Goal: Task Accomplishment & Management: Complete application form

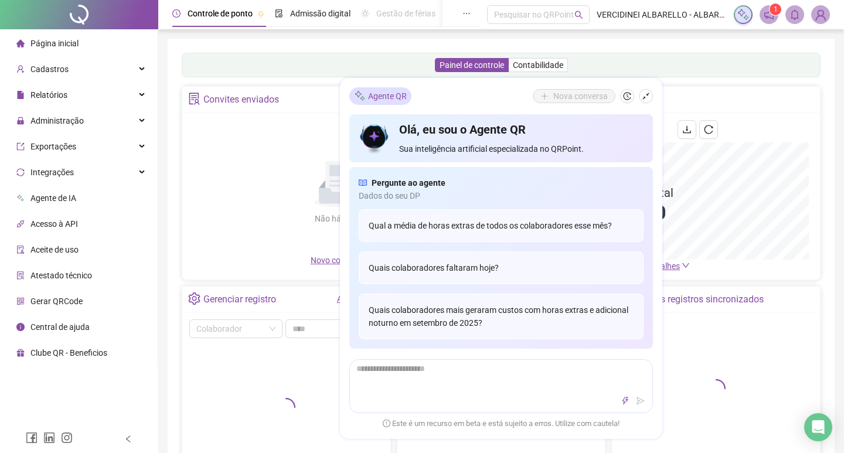
drag, startPoint x: 59, startPoint y: 121, endPoint x: 84, endPoint y: 134, distance: 27.5
click at [60, 121] on span "Administração" at bounding box center [56, 120] width 53 height 9
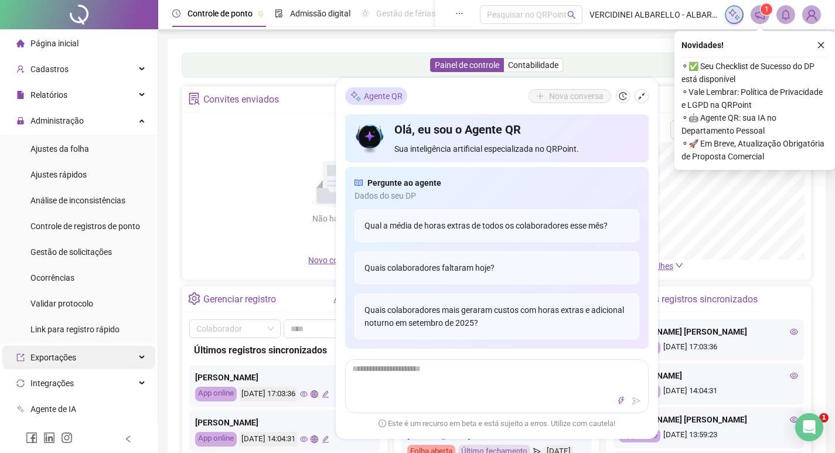
click at [76, 149] on span "Ajustes da folha" at bounding box center [59, 148] width 59 height 9
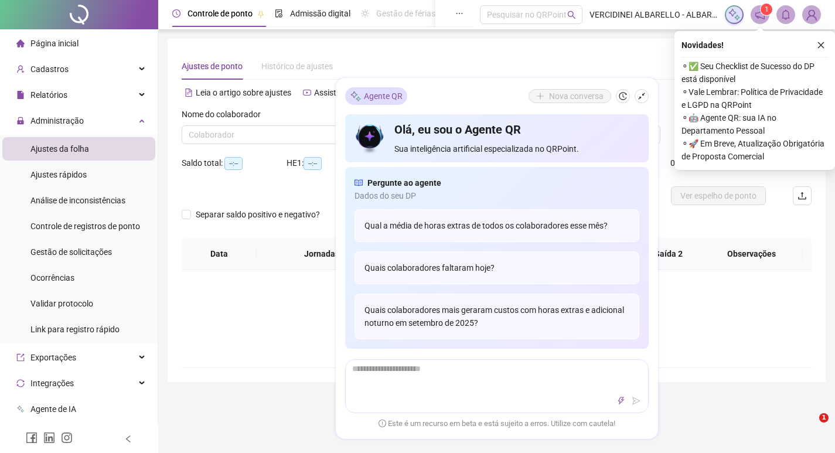
type input "**********"
click at [819, 48] on icon "close" at bounding box center [821, 45] width 8 height 8
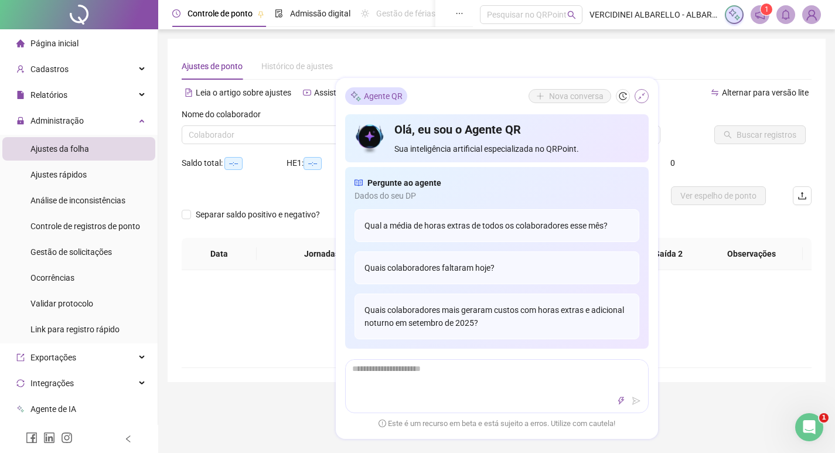
click at [644, 97] on icon "shrink" at bounding box center [642, 96] width 8 height 8
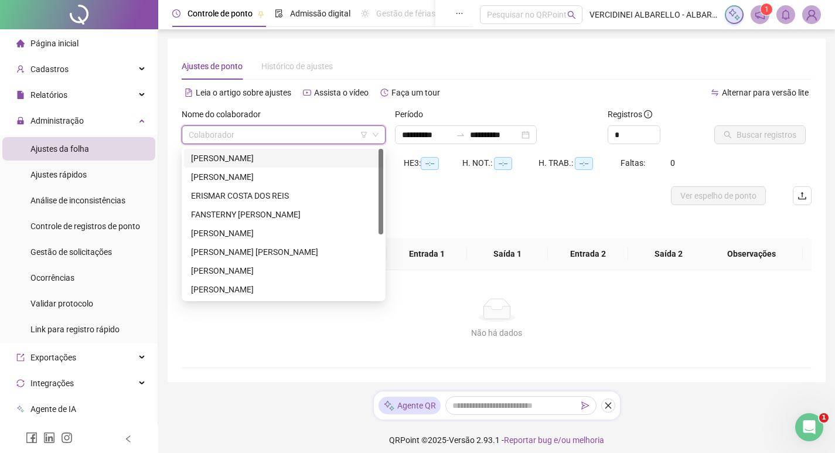
click at [299, 137] on input "search" at bounding box center [278, 135] width 179 height 18
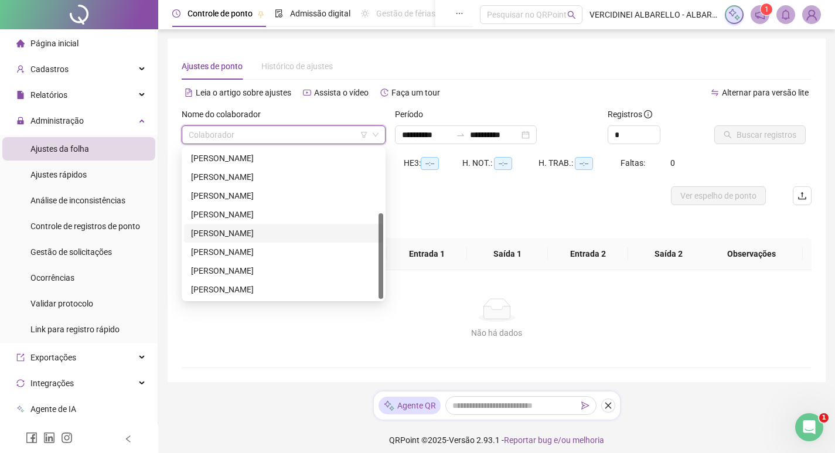
click at [263, 232] on div "[PERSON_NAME]" at bounding box center [283, 233] width 185 height 13
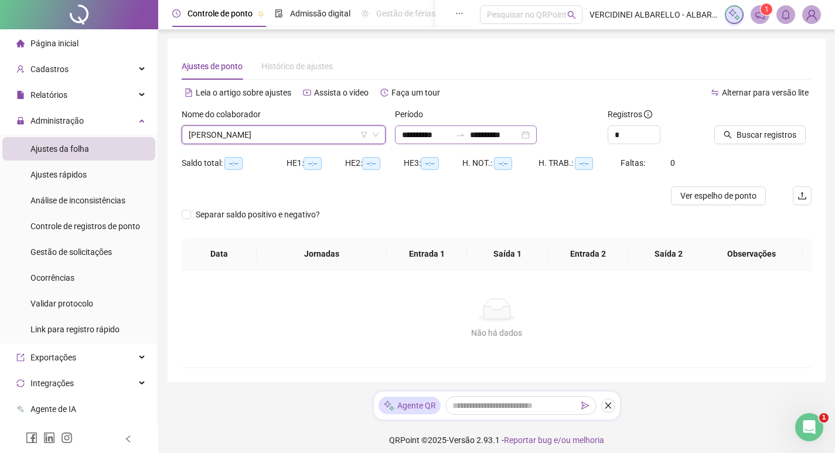
click at [537, 137] on div "**********" at bounding box center [466, 134] width 142 height 19
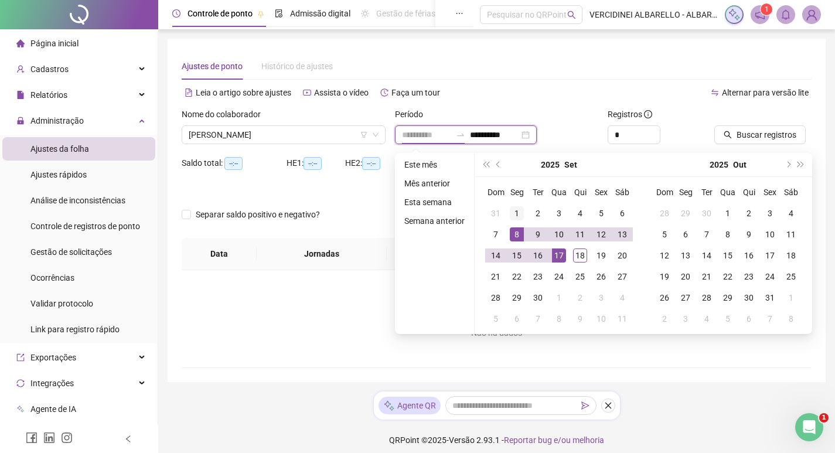
type input "**********"
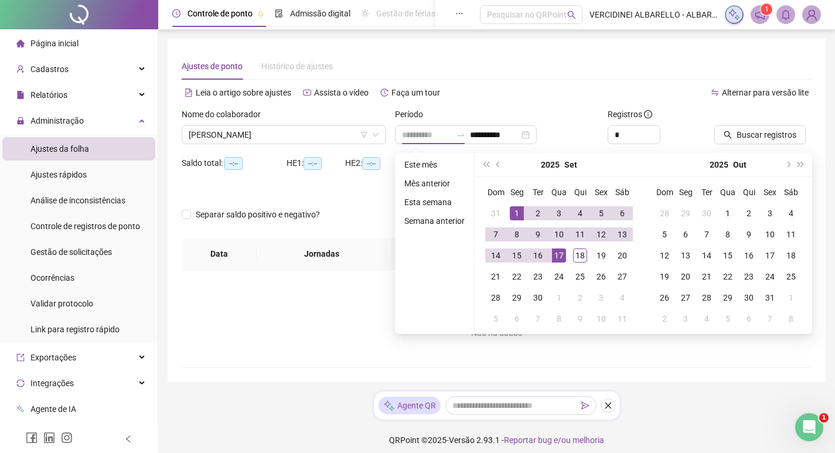
click at [523, 213] on td "1" at bounding box center [516, 213] width 21 height 21
type input "**********"
click at [583, 255] on div "18" at bounding box center [580, 255] width 14 height 14
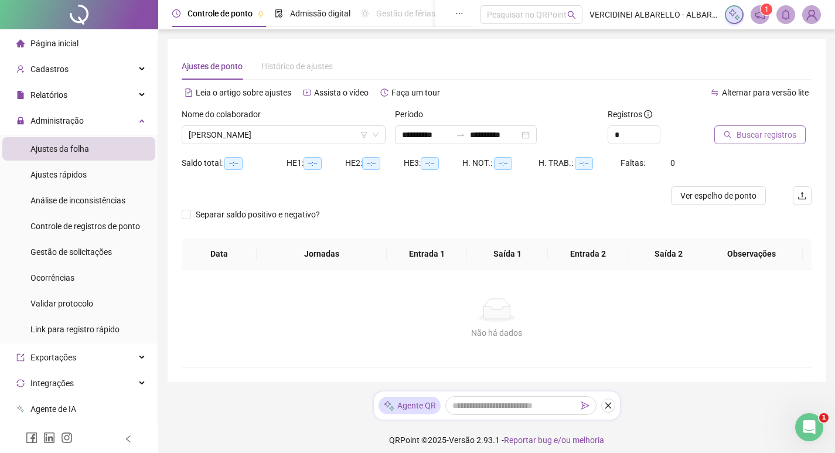
click at [731, 134] on icon "search" at bounding box center [728, 135] width 8 height 8
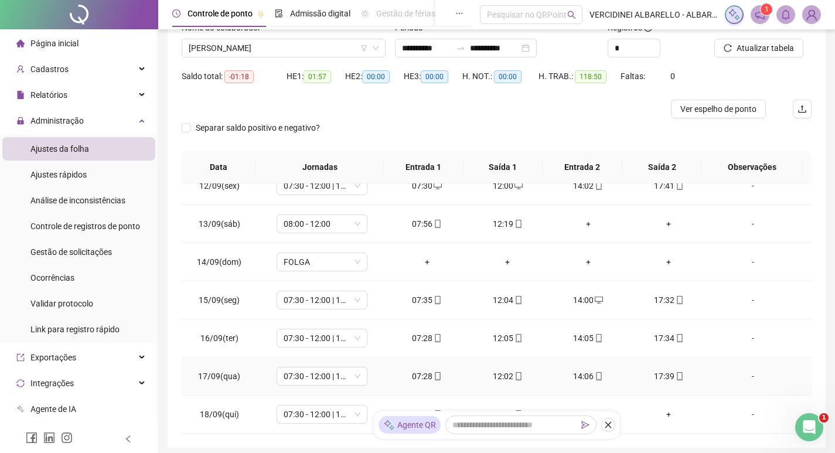
scroll to position [160, 0]
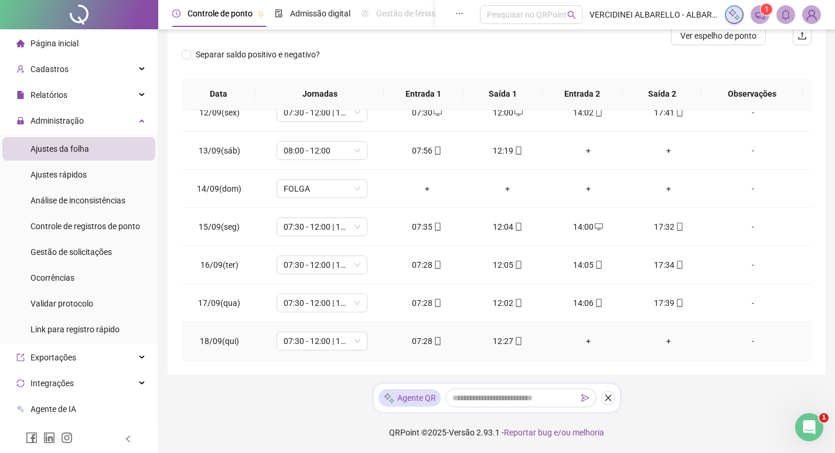
click at [583, 341] on div "+" at bounding box center [588, 341] width 62 height 13
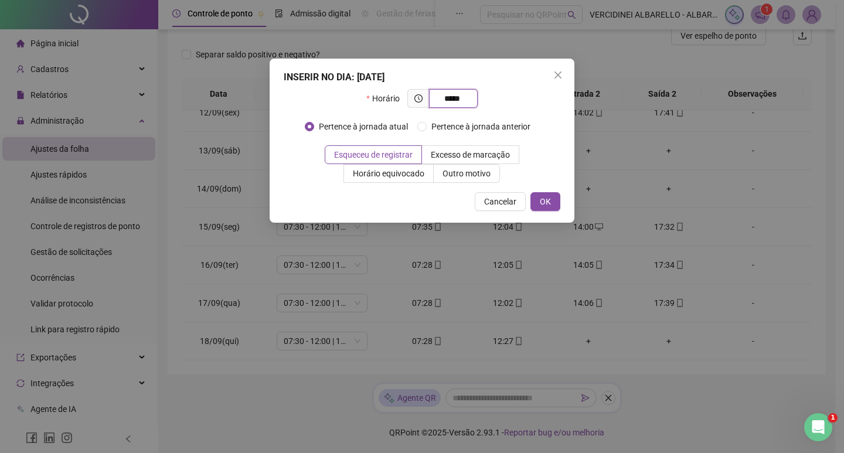
type input "*****"
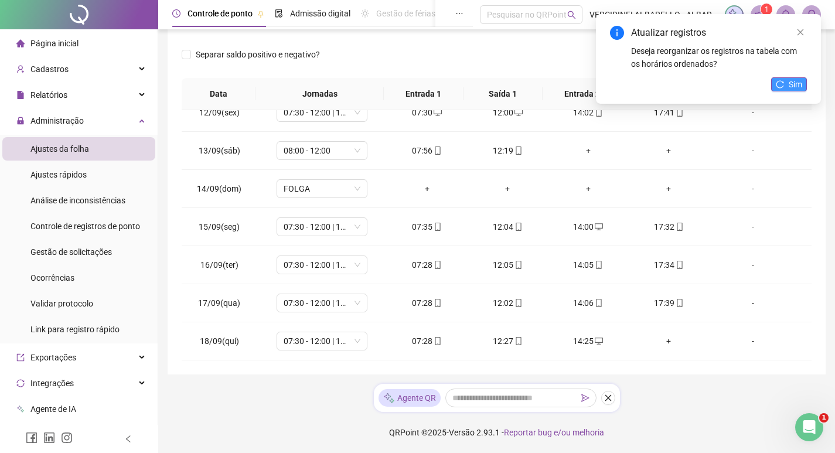
click at [795, 84] on span "Sim" at bounding box center [795, 84] width 13 height 13
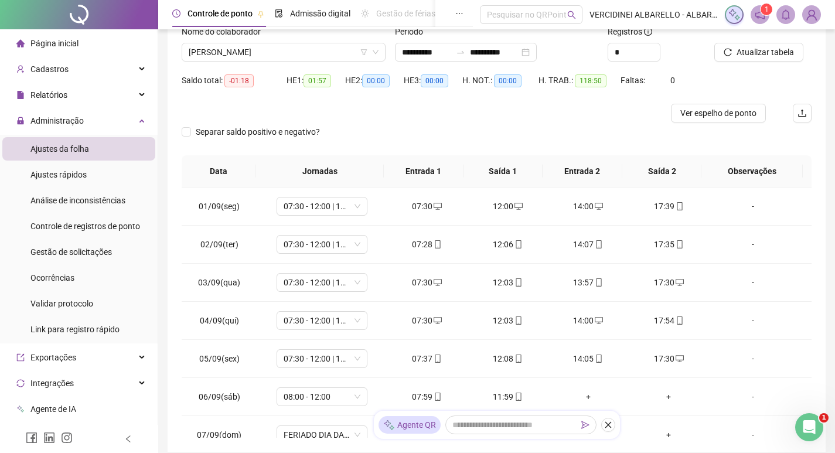
scroll to position [0, 0]
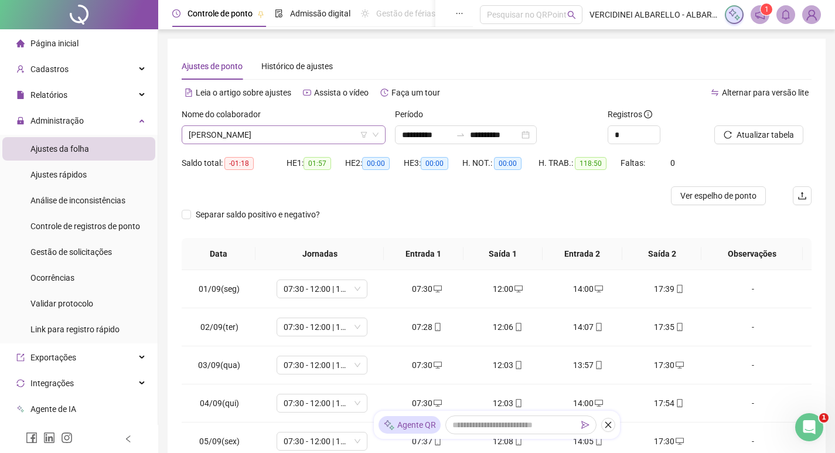
click at [262, 135] on span "[PERSON_NAME]" at bounding box center [284, 135] width 190 height 18
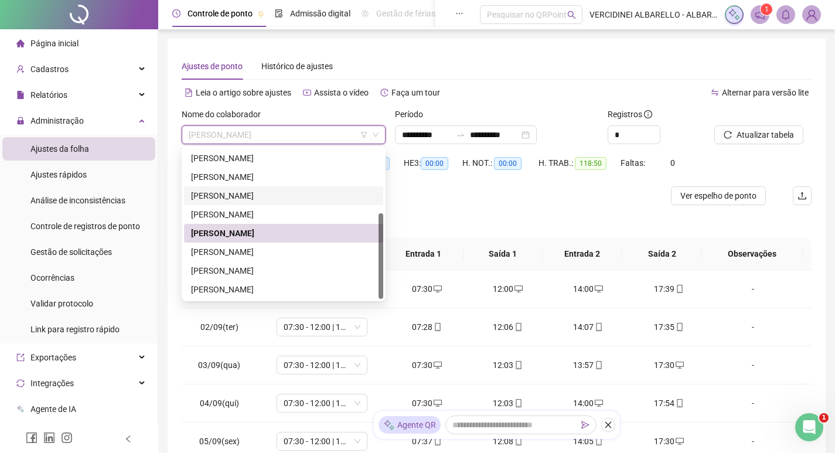
click at [226, 193] on div "[PERSON_NAME]" at bounding box center [283, 195] width 185 height 13
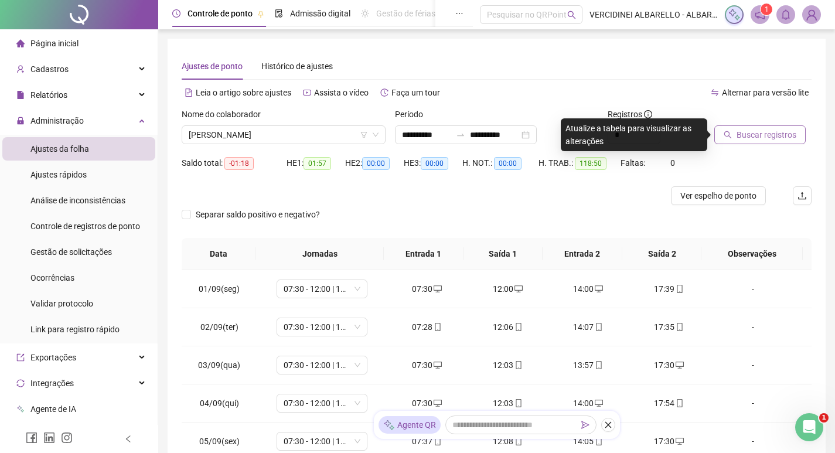
click at [740, 136] on span "Buscar registros" at bounding box center [767, 134] width 60 height 13
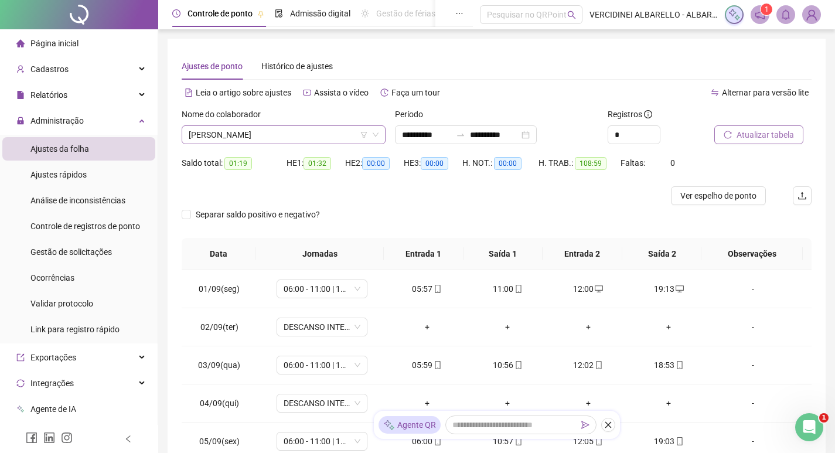
click at [345, 131] on span "[PERSON_NAME]" at bounding box center [284, 135] width 190 height 18
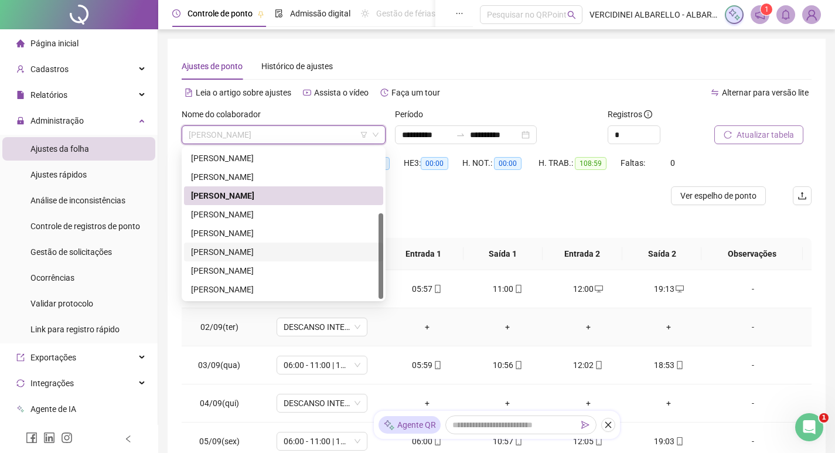
scroll to position [160, 0]
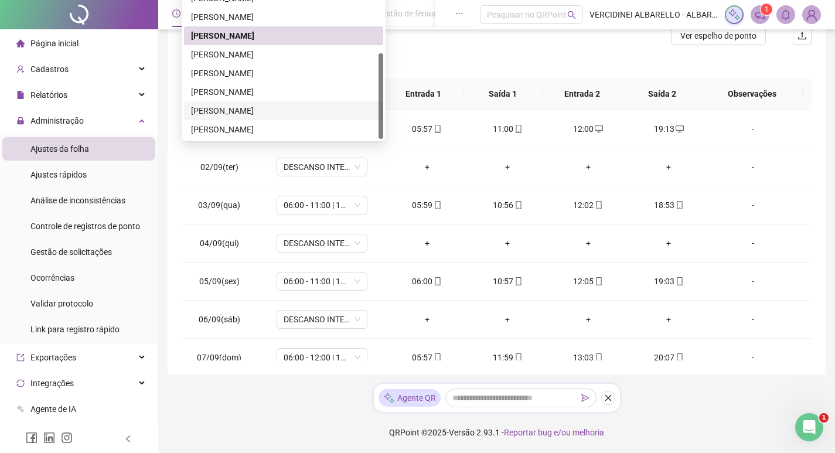
click at [225, 111] on div "[PERSON_NAME]" at bounding box center [283, 110] width 185 height 13
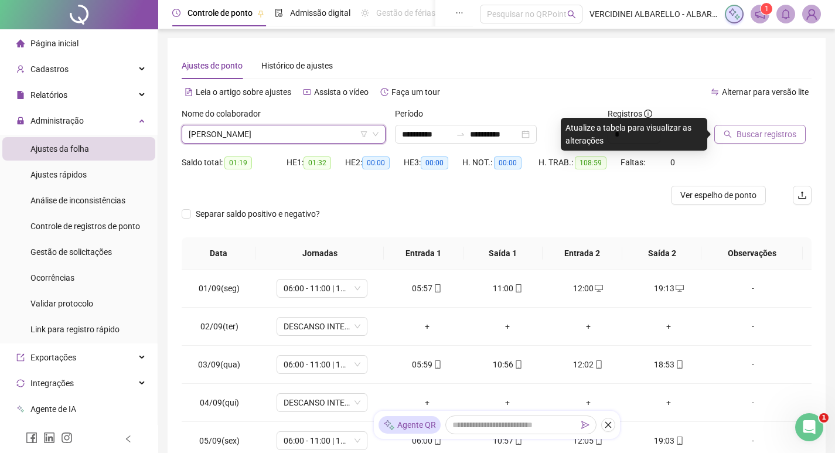
scroll to position [0, 0]
click at [781, 128] on button "Buscar registros" at bounding box center [759, 134] width 91 height 19
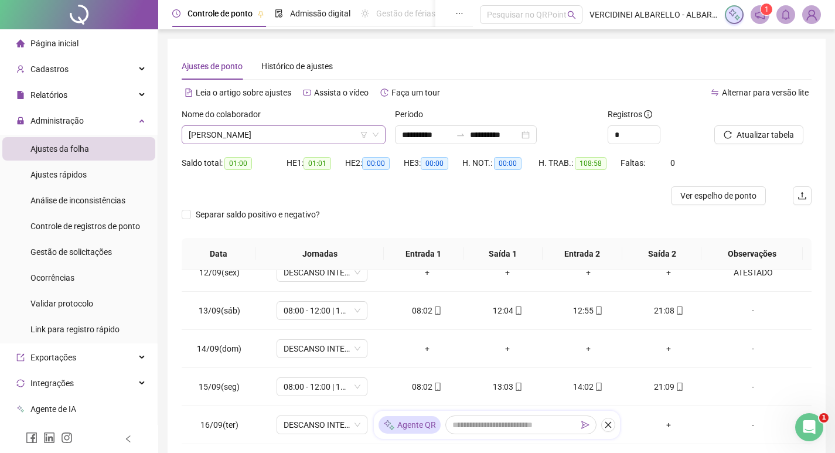
click at [325, 135] on span "[PERSON_NAME]" at bounding box center [284, 135] width 190 height 18
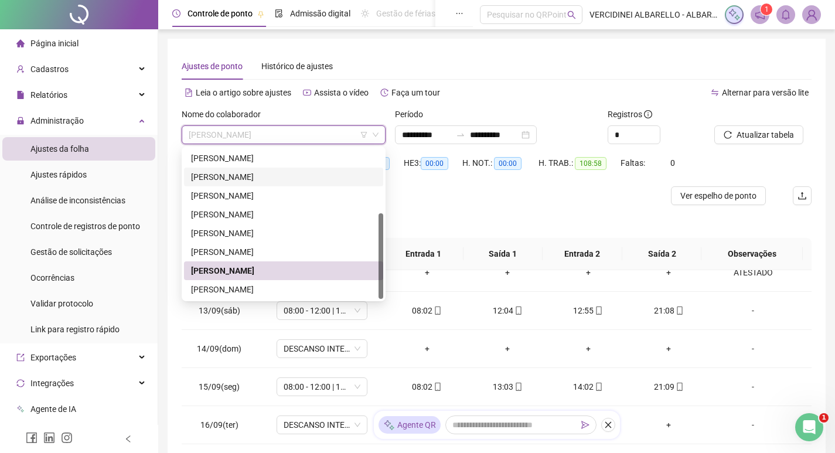
drag, startPoint x: 234, startPoint y: 181, endPoint x: 252, endPoint y: 184, distance: 17.8
click at [235, 181] on div "[PERSON_NAME]" at bounding box center [283, 177] width 185 height 13
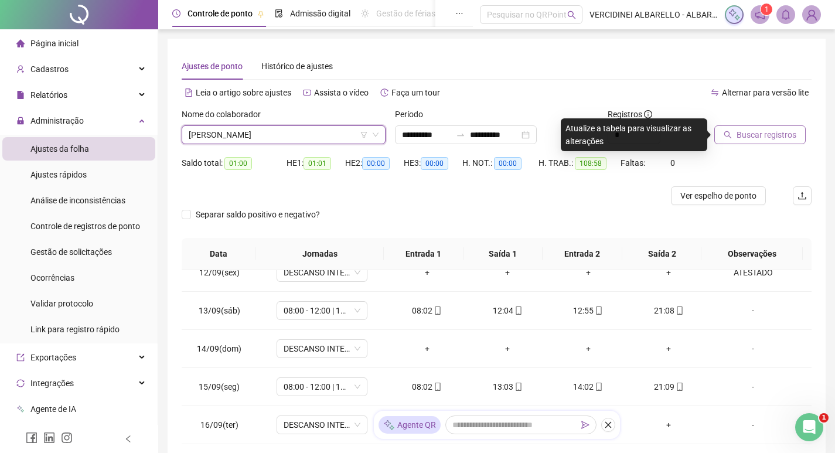
click at [748, 135] on span "Buscar registros" at bounding box center [767, 134] width 60 height 13
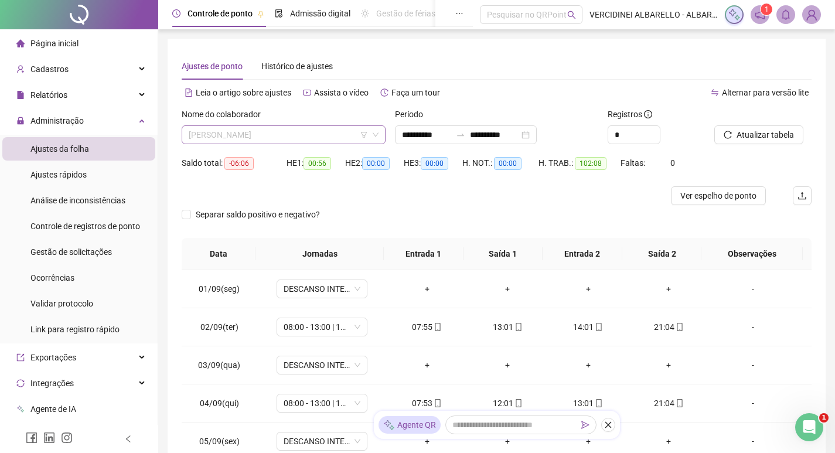
click at [310, 133] on span "[PERSON_NAME]" at bounding box center [284, 135] width 190 height 18
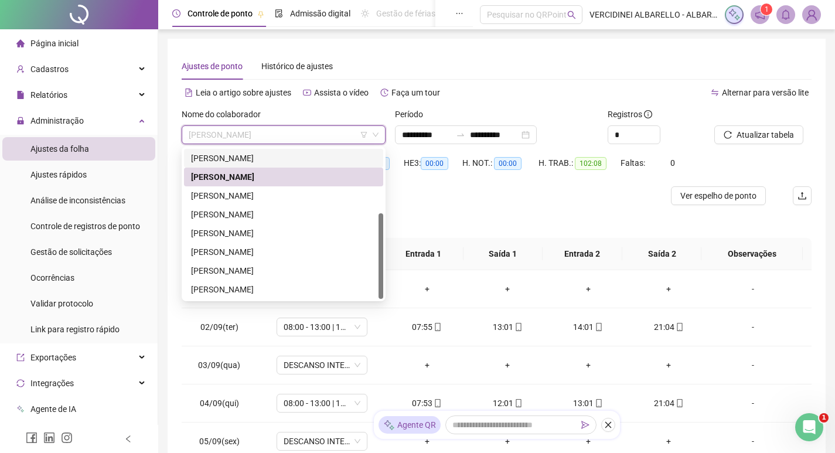
click at [273, 159] on div "[PERSON_NAME]" at bounding box center [283, 158] width 185 height 13
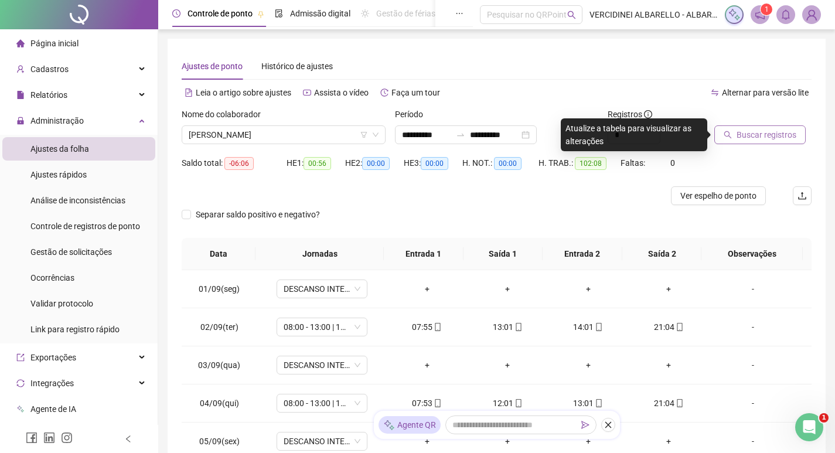
click at [738, 138] on span "Buscar registros" at bounding box center [767, 134] width 60 height 13
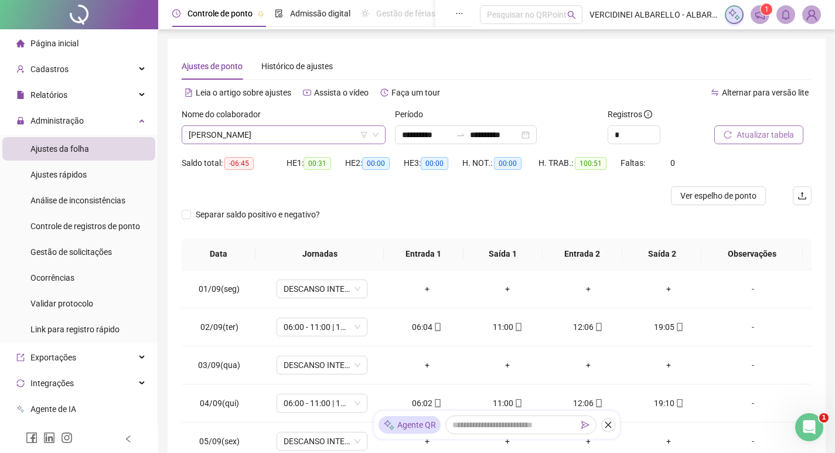
drag, startPoint x: 312, startPoint y: 138, endPoint x: 318, endPoint y: 135, distance: 6.3
click at [313, 138] on span "[PERSON_NAME]" at bounding box center [284, 135] width 190 height 18
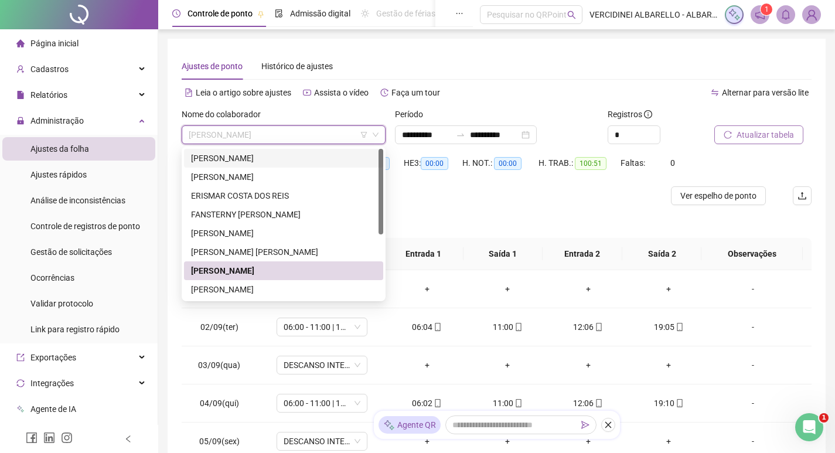
click at [268, 158] on div "[PERSON_NAME]" at bounding box center [283, 158] width 185 height 13
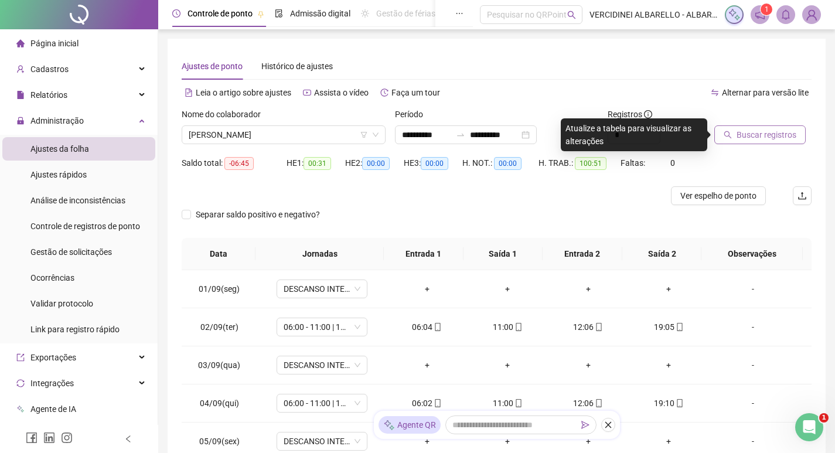
click at [737, 134] on span "Buscar registros" at bounding box center [767, 134] width 60 height 13
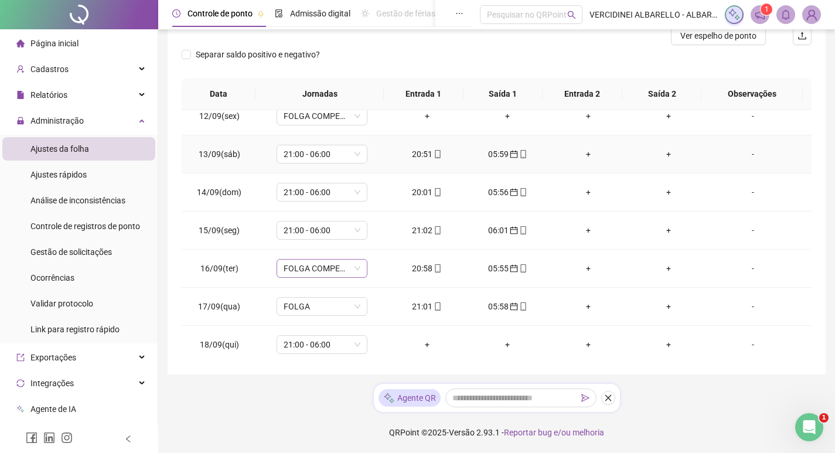
scroll to position [435, 0]
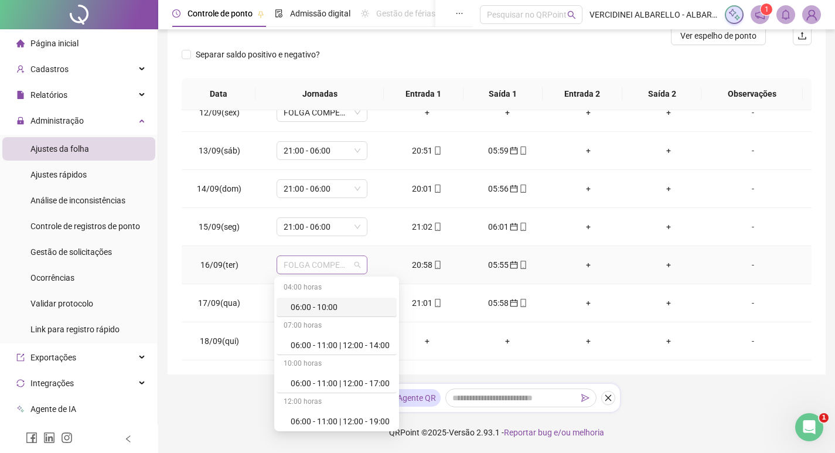
click at [319, 269] on span "FOLGA COMPENSATÓRIA" at bounding box center [322, 265] width 77 height 18
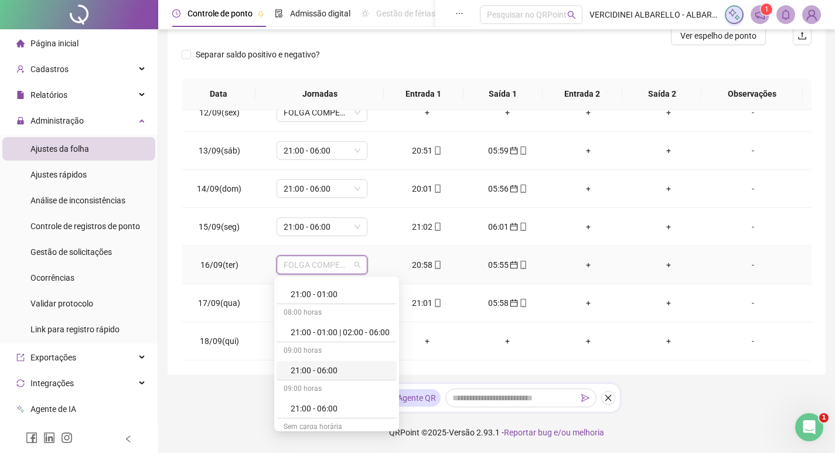
scroll to position [1758, 0]
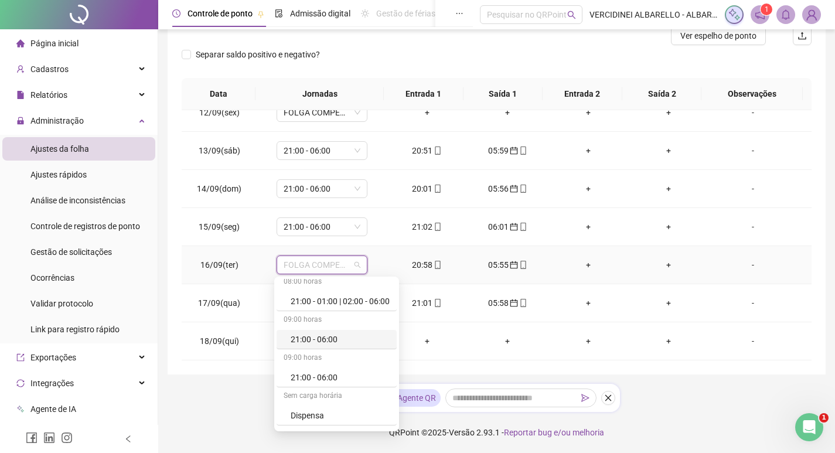
click at [303, 344] on div "21:00 - 06:00" at bounding box center [340, 339] width 99 height 13
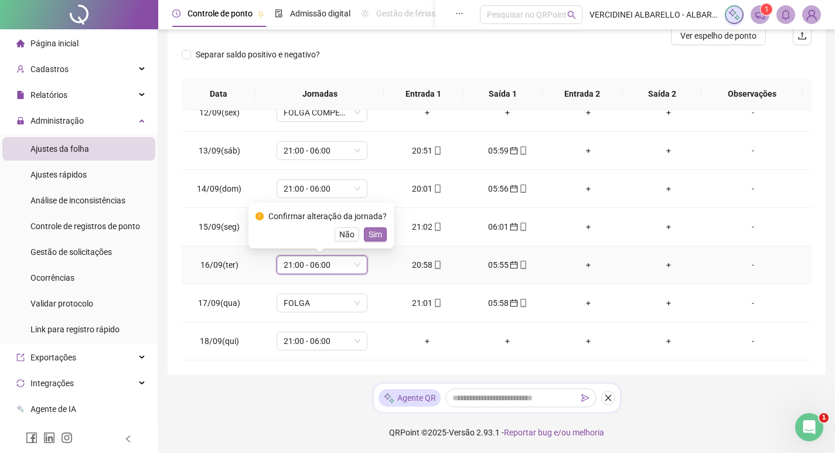
click at [374, 233] on span "Sim" at bounding box center [375, 234] width 13 height 13
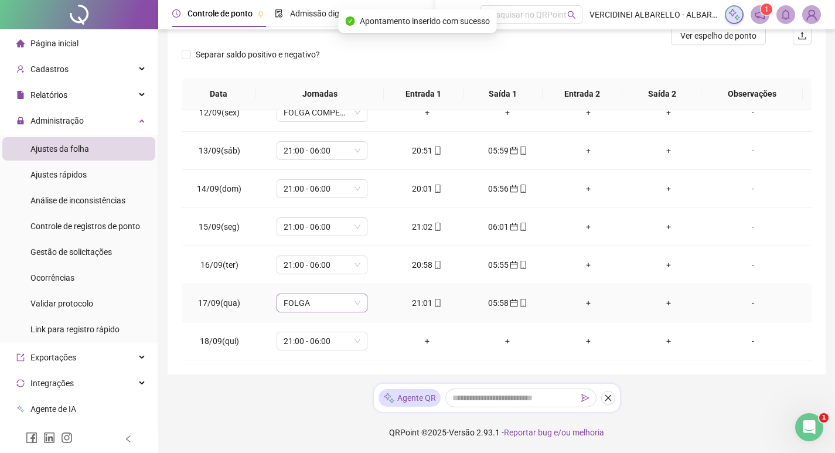
click at [311, 306] on span "FOLGA" at bounding box center [322, 303] width 77 height 18
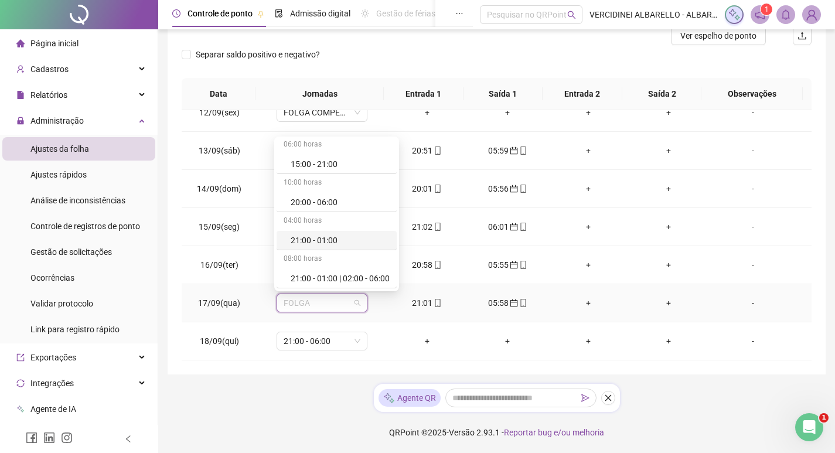
scroll to position [1700, 0]
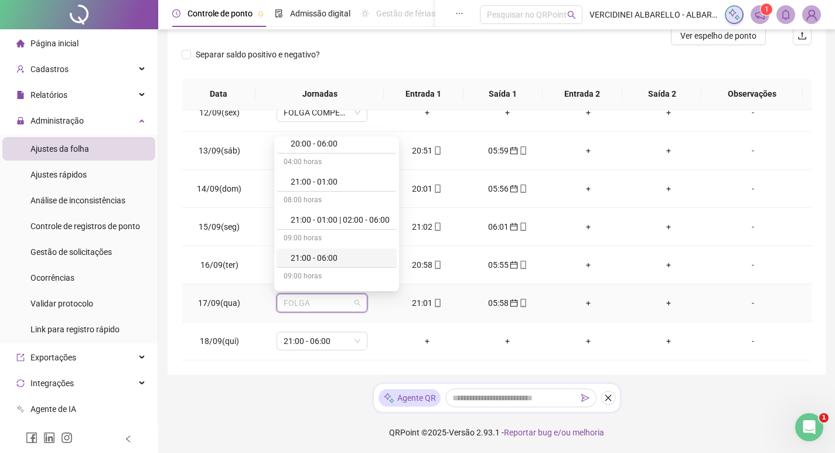
click at [321, 258] on div "21:00 - 06:00" at bounding box center [340, 257] width 99 height 13
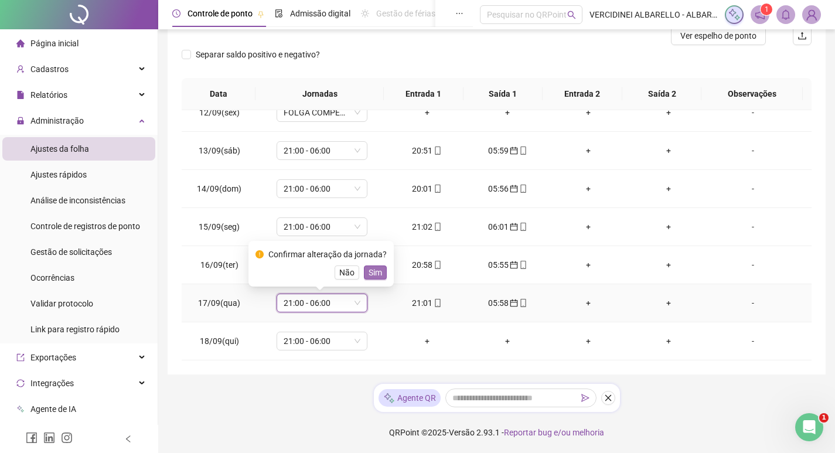
click at [369, 270] on span "Sim" at bounding box center [375, 272] width 13 height 13
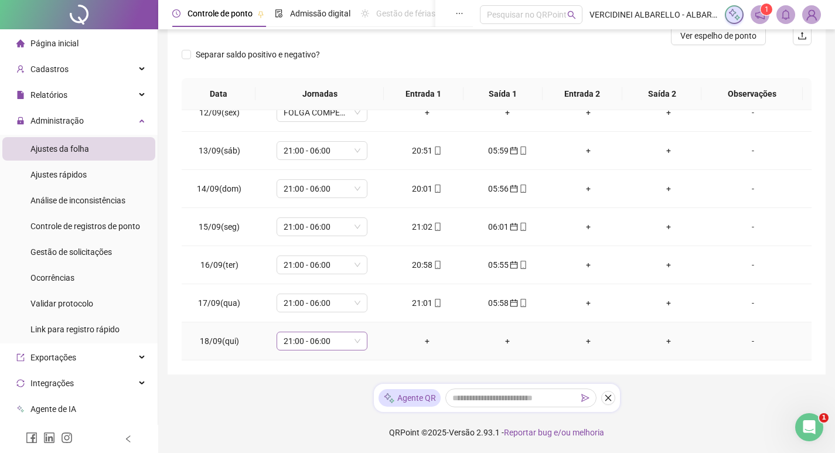
click at [319, 338] on span "21:00 - 06:00" at bounding box center [322, 341] width 77 height 18
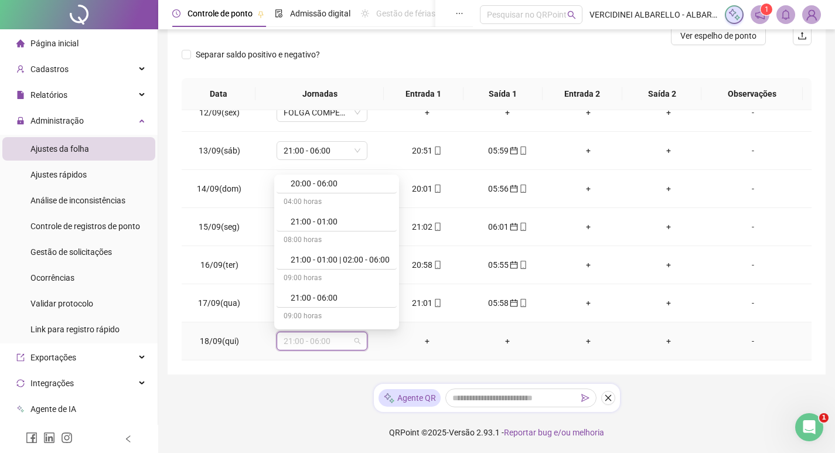
scroll to position [1907, 0]
click at [304, 243] on div "Folga" at bounding box center [340, 240] width 99 height 13
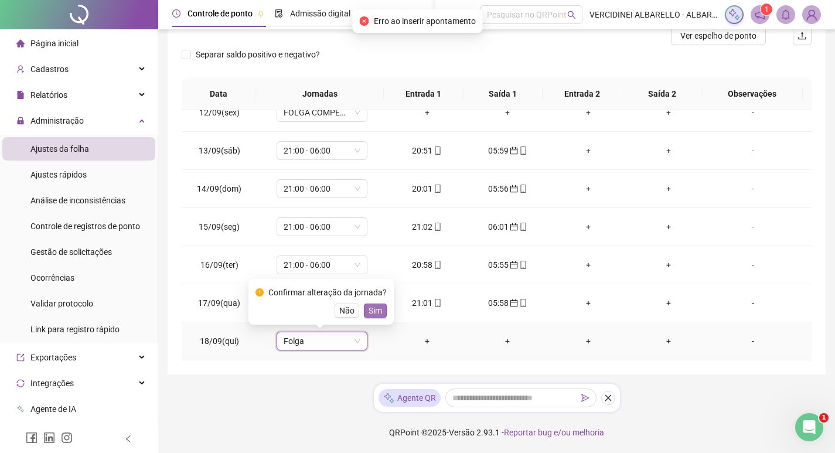
click at [376, 308] on span "Sim" at bounding box center [375, 310] width 13 height 13
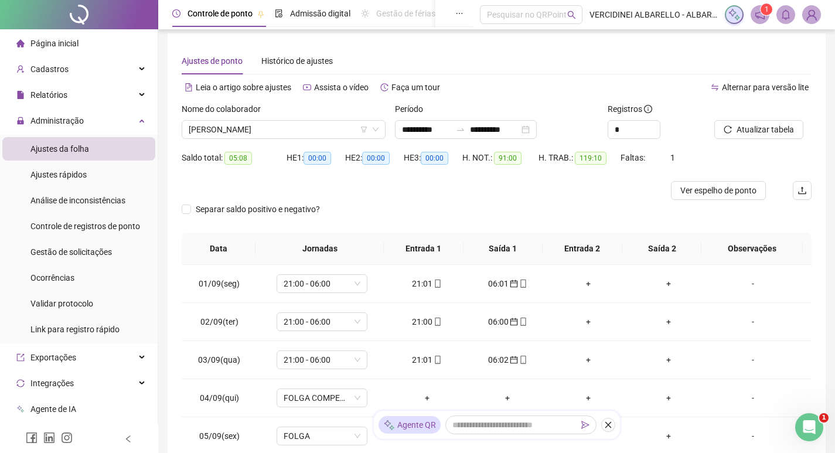
scroll to position [0, 0]
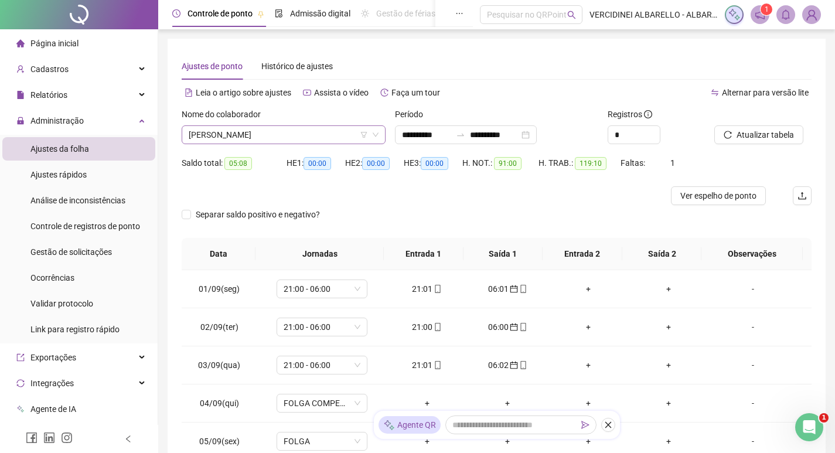
click at [304, 132] on span "[PERSON_NAME]" at bounding box center [284, 135] width 190 height 18
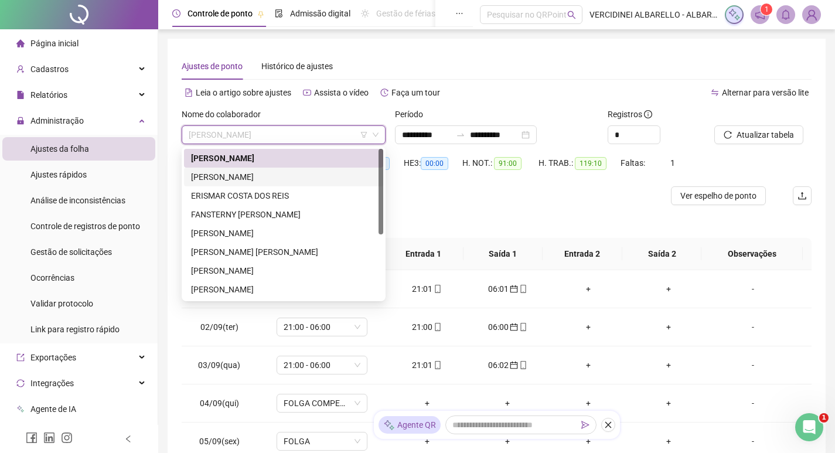
click at [238, 175] on div "[PERSON_NAME]" at bounding box center [283, 177] width 185 height 13
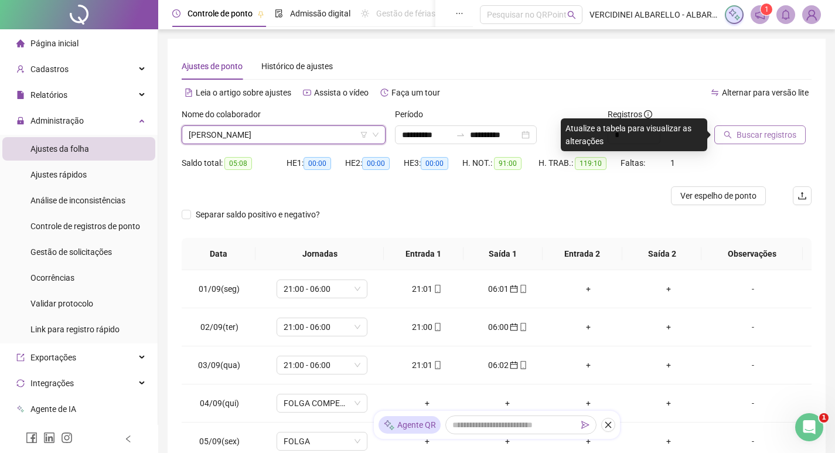
click at [726, 138] on button "Buscar registros" at bounding box center [759, 134] width 91 height 19
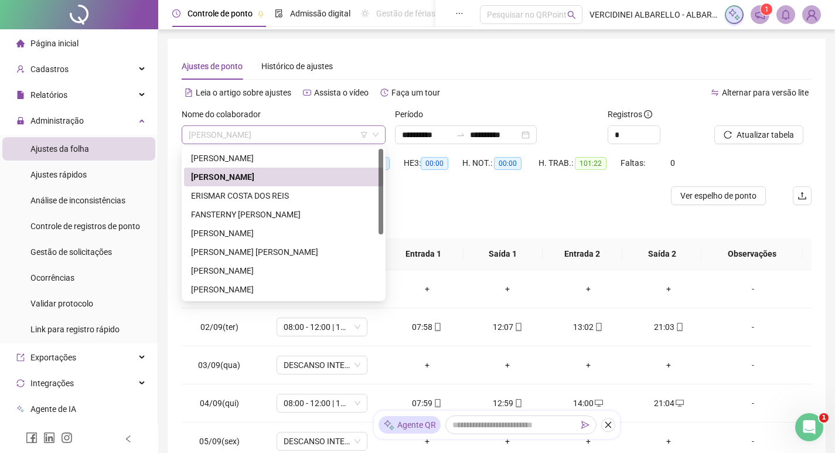
click at [341, 134] on span "[PERSON_NAME]" at bounding box center [284, 135] width 190 height 18
click at [262, 196] on div "ERISMAR COSTA DOS REIS" at bounding box center [283, 195] width 185 height 13
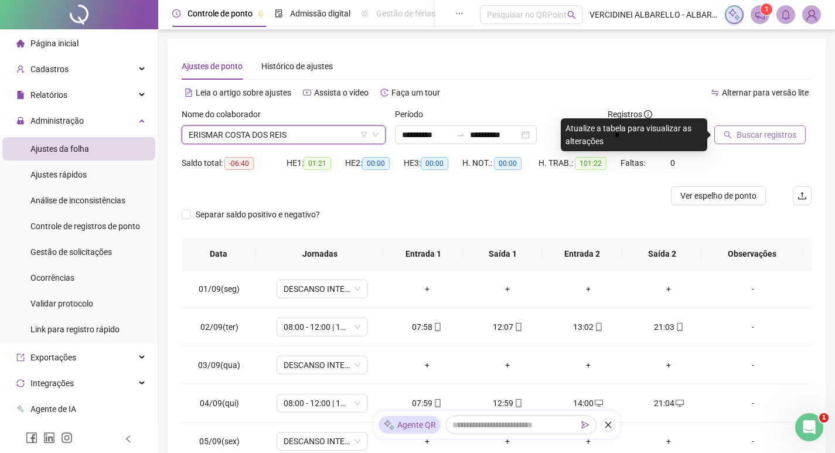
click at [757, 135] on span "Buscar registros" at bounding box center [767, 134] width 60 height 13
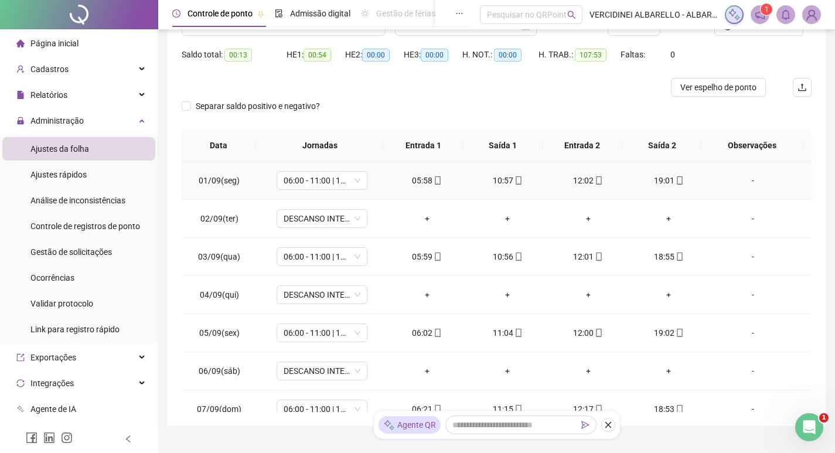
scroll to position [101, 0]
